Goal: Task Accomplishment & Management: Complete application form

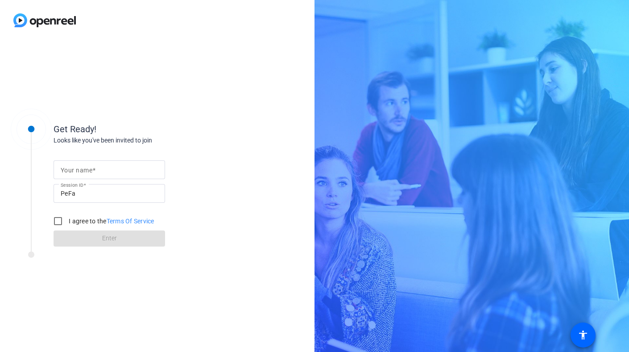
click at [111, 170] on input "Your name" at bounding box center [109, 169] width 97 height 11
type input "[PERSON_NAME]"
click at [57, 222] on input "I agree to the Terms Of Service" at bounding box center [58, 221] width 18 height 18
checkbox input "true"
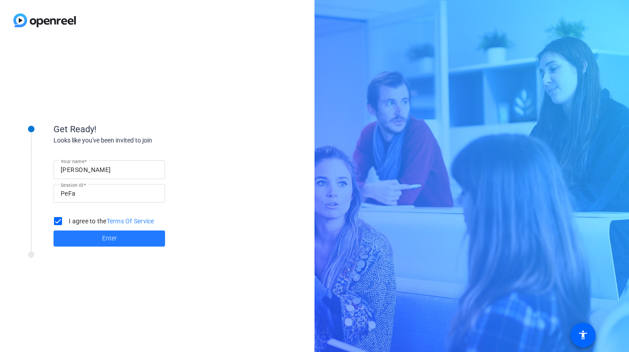
click at [112, 239] on span "Enter" at bounding box center [109, 237] width 15 height 9
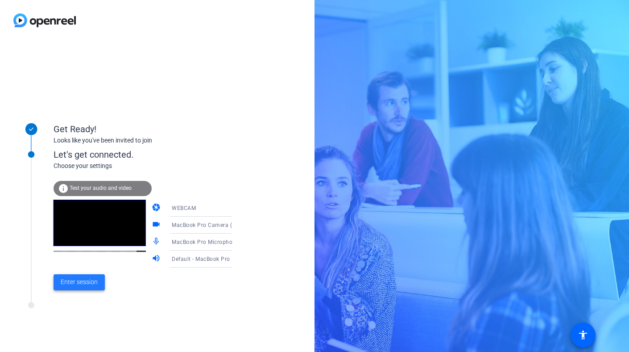
click at [91, 277] on button "Enter session" at bounding box center [79, 282] width 51 height 16
